Goal: Information Seeking & Learning: Learn about a topic

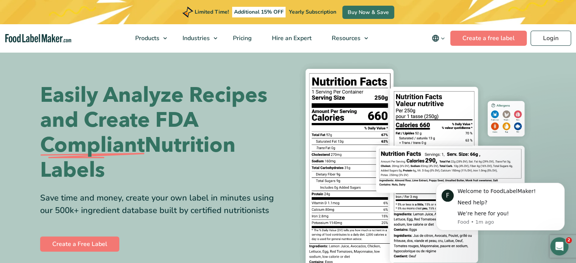
scroll to position [9, 0]
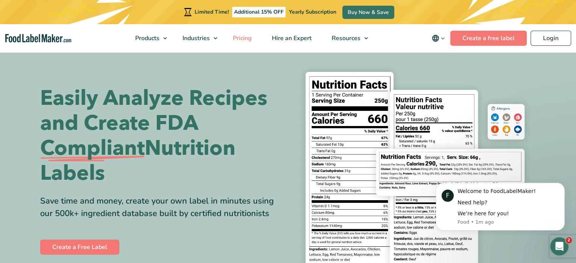
click at [250, 37] on span "Pricing" at bounding box center [242, 38] width 22 height 8
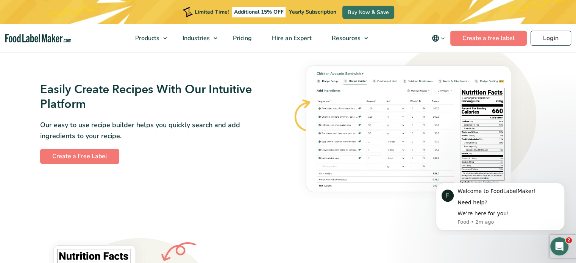
scroll to position [446, 0]
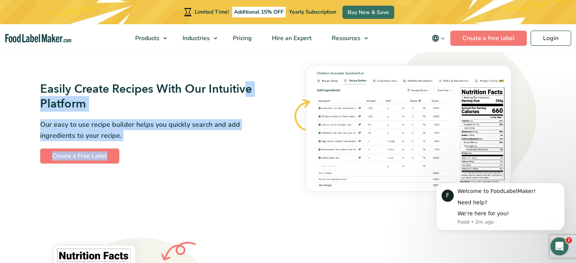
drag, startPoint x: 0, startPoint y: 0, endPoint x: 249, endPoint y: 85, distance: 263.0
click at [249, 85] on div "Easily Create Recipes With Our Intuitive Platform Our easy to use recipe builde…" at bounding box center [288, 122] width 505 height 173
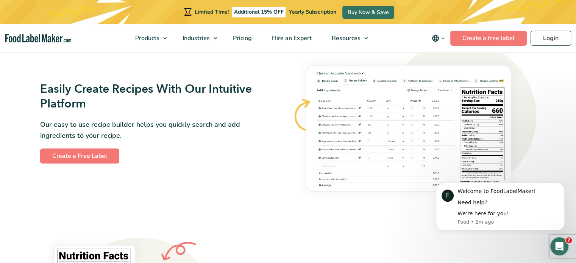
click at [233, 178] on div "Easily Create Recipes With Our Intuitive Platform Our easy to use recipe builde…" at bounding box center [288, 122] width 505 height 173
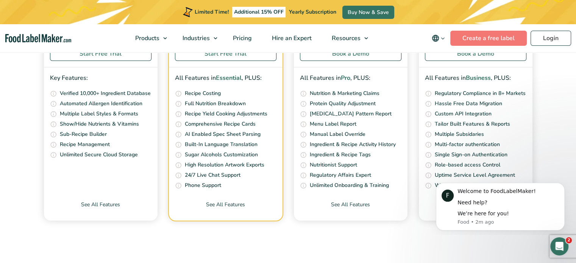
scroll to position [3207, 0]
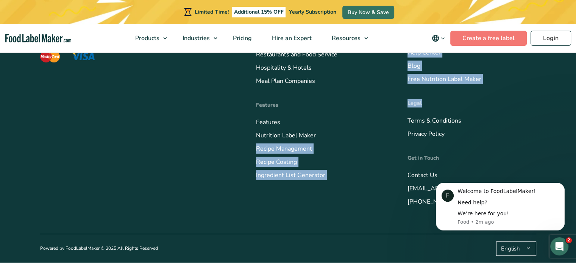
drag, startPoint x: 436, startPoint y: 100, endPoint x: 332, endPoint y: 133, distance: 109.0
click at [332, 133] on div "Food Label Maker is a cloud-based software that offers powerful recipe formulat…" at bounding box center [288, 79] width 496 height 309
click at [71, 39] on img "LinkedIn Icon" at bounding box center [68, 32] width 11 height 11
